Goal: Task Accomplishment & Management: Use online tool/utility

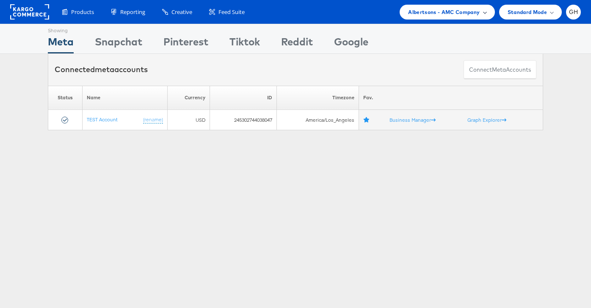
click at [442, 13] on span "Albertsons - AMC Company" at bounding box center [444, 12] width 72 height 9
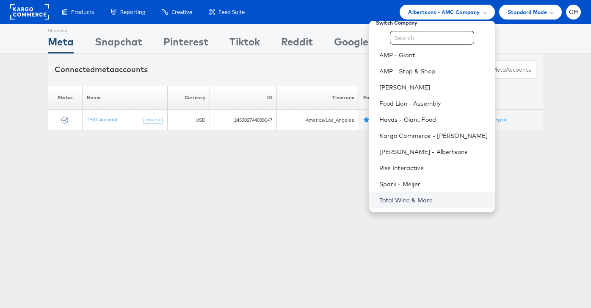
click at [404, 198] on link "Total Wine & More" at bounding box center [434, 200] width 109 height 8
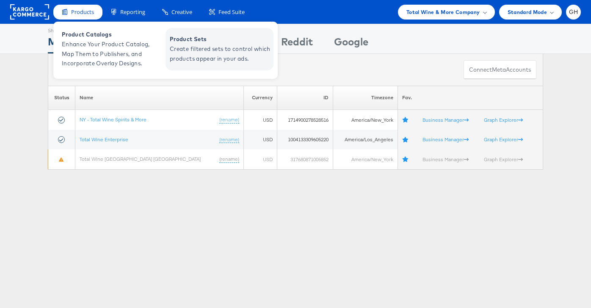
click at [197, 44] on span "Product Sets" at bounding box center [221, 39] width 102 height 10
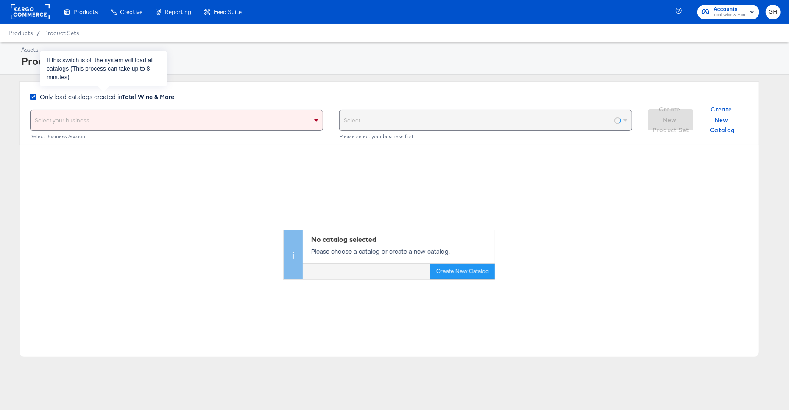
click at [133, 96] on strong "Total Wine & More" at bounding box center [148, 96] width 52 height 8
click at [0, 0] on input "Only load catalogs created in Total Wine & More" at bounding box center [0, 0] width 0 height 0
click at [133, 120] on div "Select your business" at bounding box center [177, 120] width 292 height 20
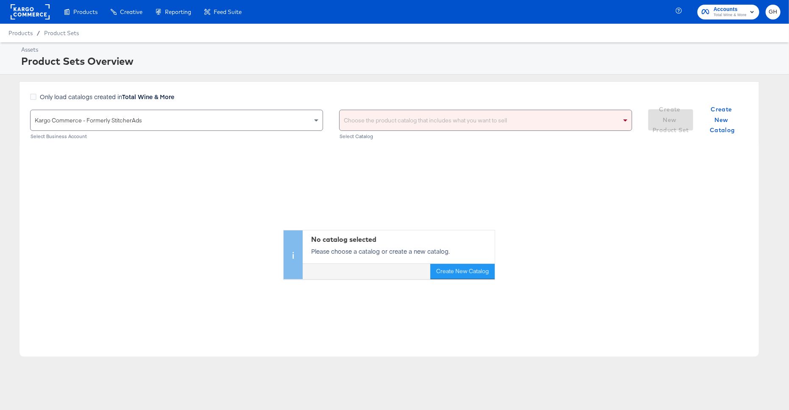
click at [394, 110] on div "Choose the product catalog that includes what you want to sell" at bounding box center [485, 120] width 293 height 21
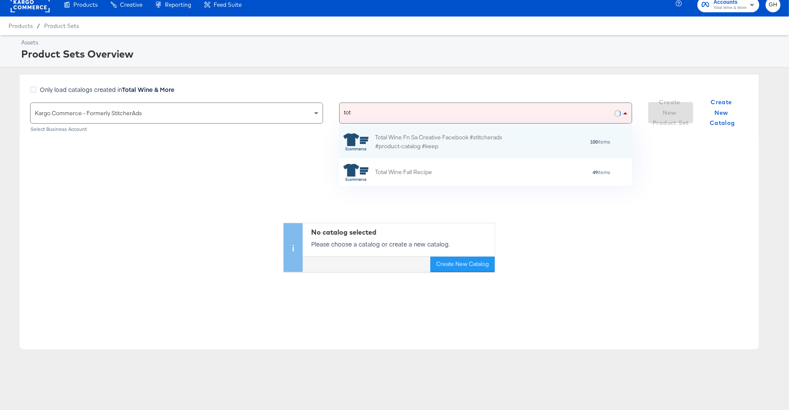
scroll to position [61, 292]
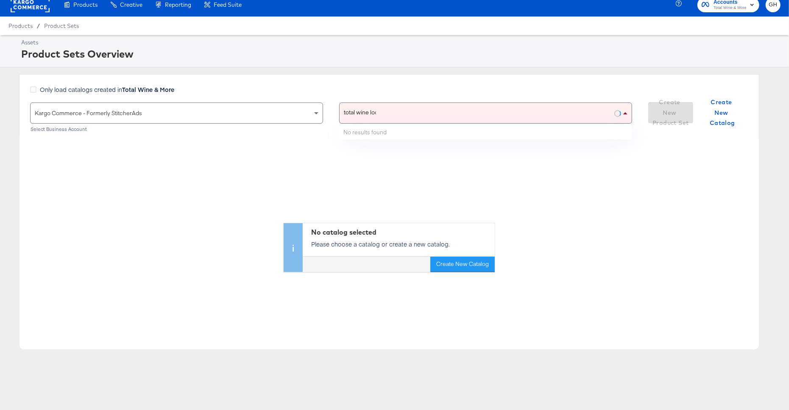
type input "total wine local"
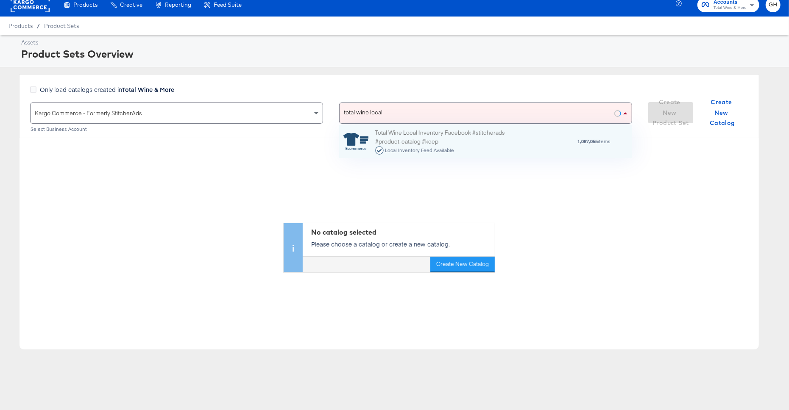
scroll to position [33, 292]
click at [478, 138] on div "Total Wine Local Inventory Facebook #stitcherads #product-catalog #keep Local I…" at bounding box center [449, 141] width 148 height 26
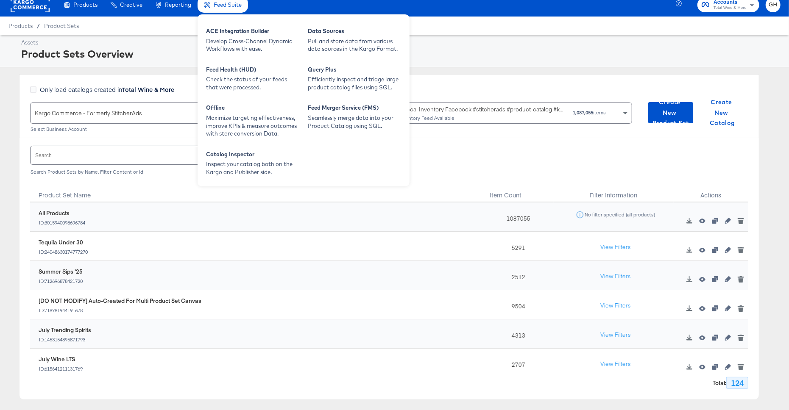
scroll to position [0, 0]
